Goal: Find specific page/section: Find specific page/section

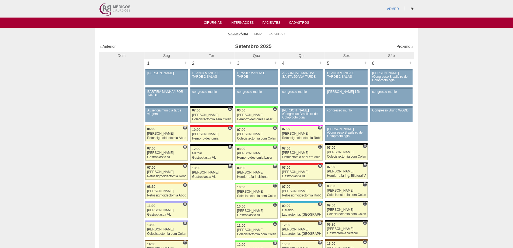
click at [269, 23] on link "Pacientes" at bounding box center [271, 23] width 18 height 5
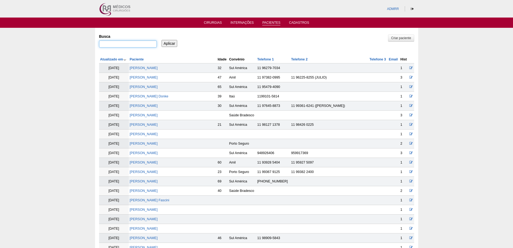
click at [145, 44] on input "Busca" at bounding box center [128, 43] width 58 height 7
type input ""RUBENS""
click at [162, 40] on input "Aplicar" at bounding box center [170, 43] width 16 height 7
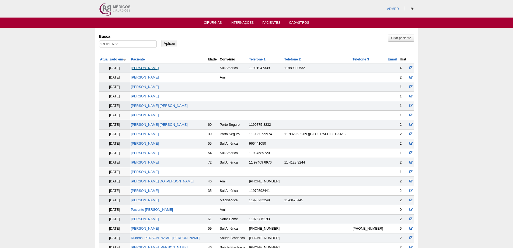
click at [159, 66] on link "Rubens Rosa Dias Filho" at bounding box center [145, 68] width 28 height 4
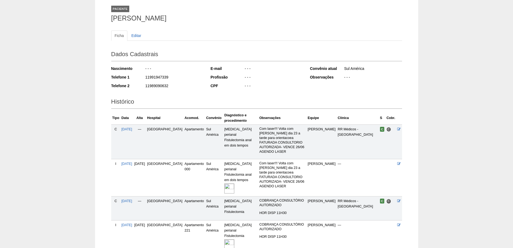
scroll to position [67, 0]
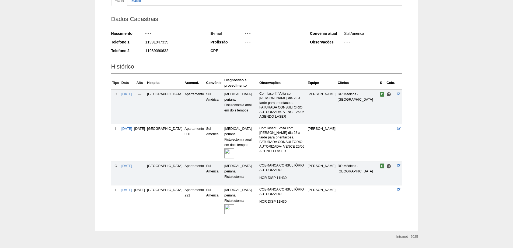
click at [224, 204] on img at bounding box center [229, 209] width 10 height 10
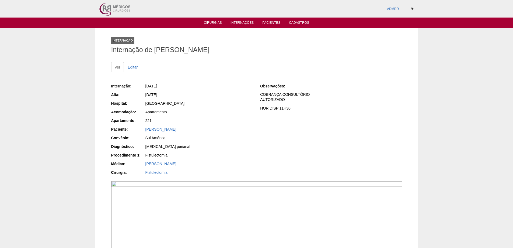
click at [212, 24] on link "Cirurgias" at bounding box center [213, 23] width 18 height 5
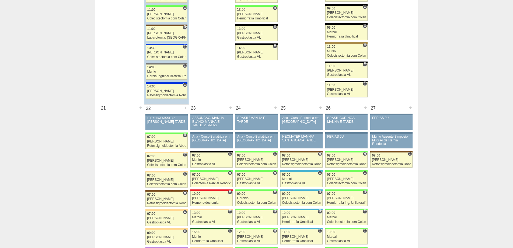
scroll to position [808, 0]
